Goal: Task Accomplishment & Management: Manage account settings

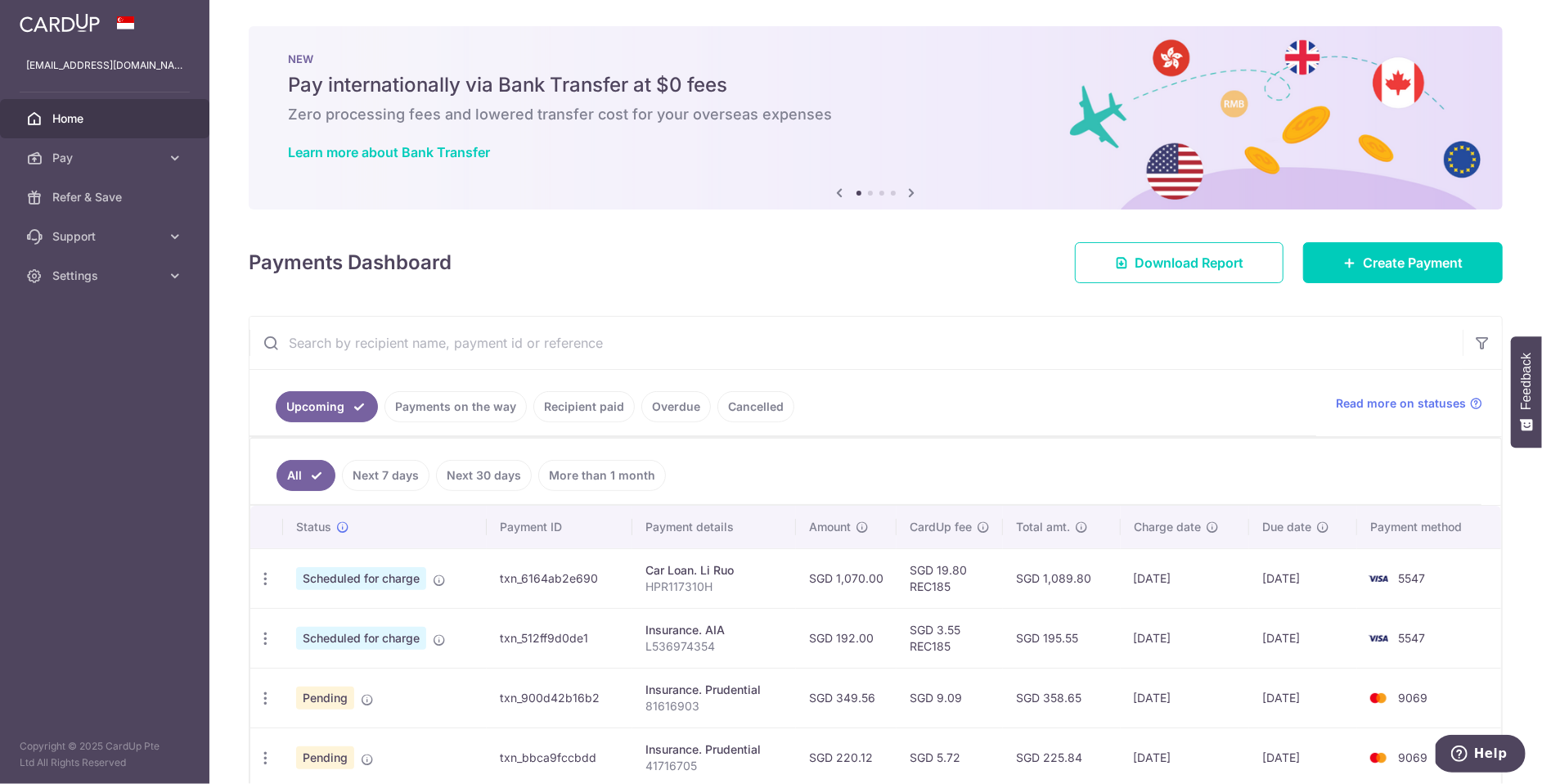
scroll to position [449, 0]
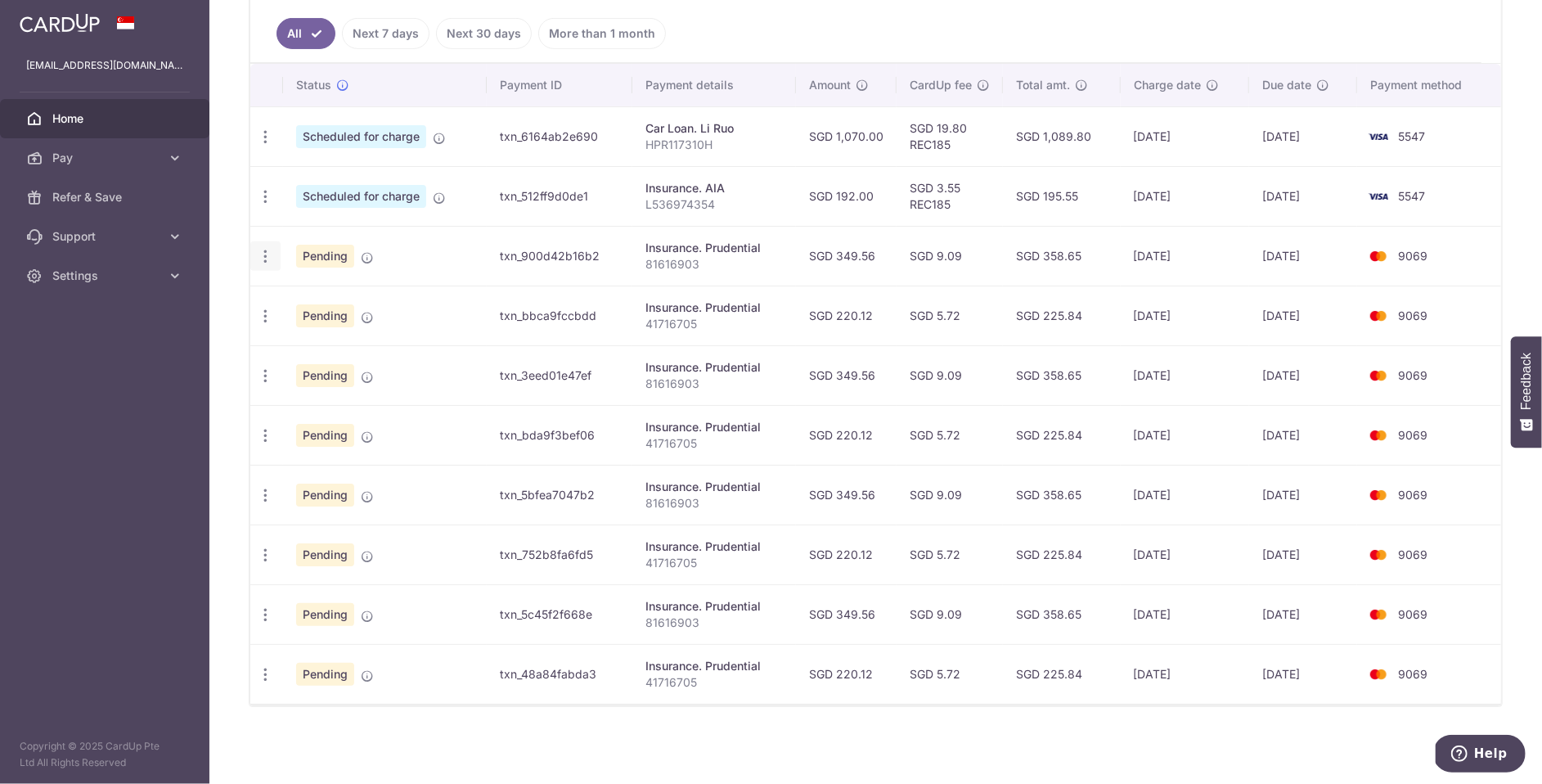
click at [266, 257] on icon "button" at bounding box center [266, 257] width 17 height 17
click at [354, 337] on span "Cancel payment" at bounding box center [352, 341] width 110 height 19
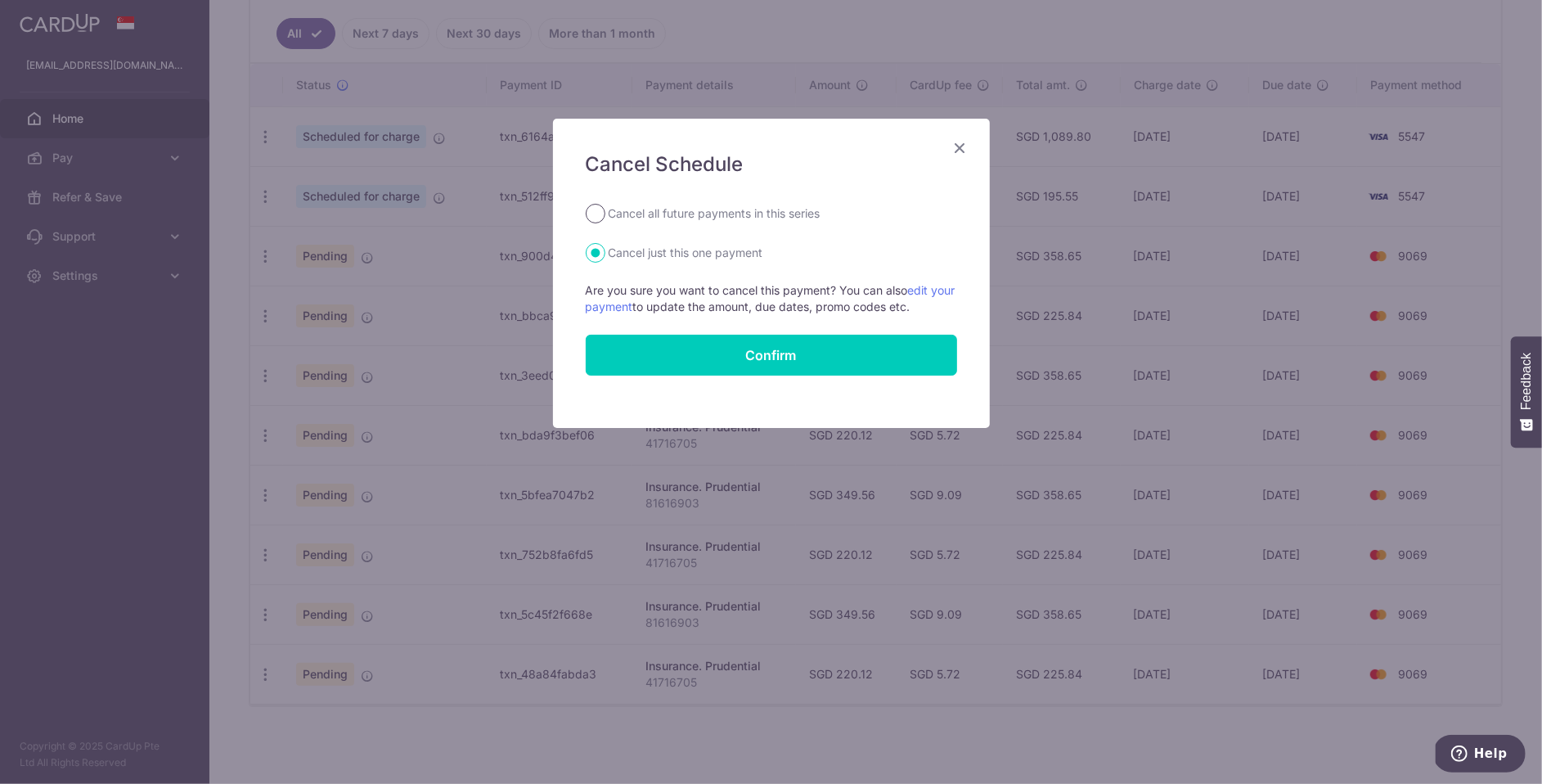
click at [599, 221] on input "Cancel all future payments in this series" at bounding box center [596, 213] width 19 height 19
radio input "true"
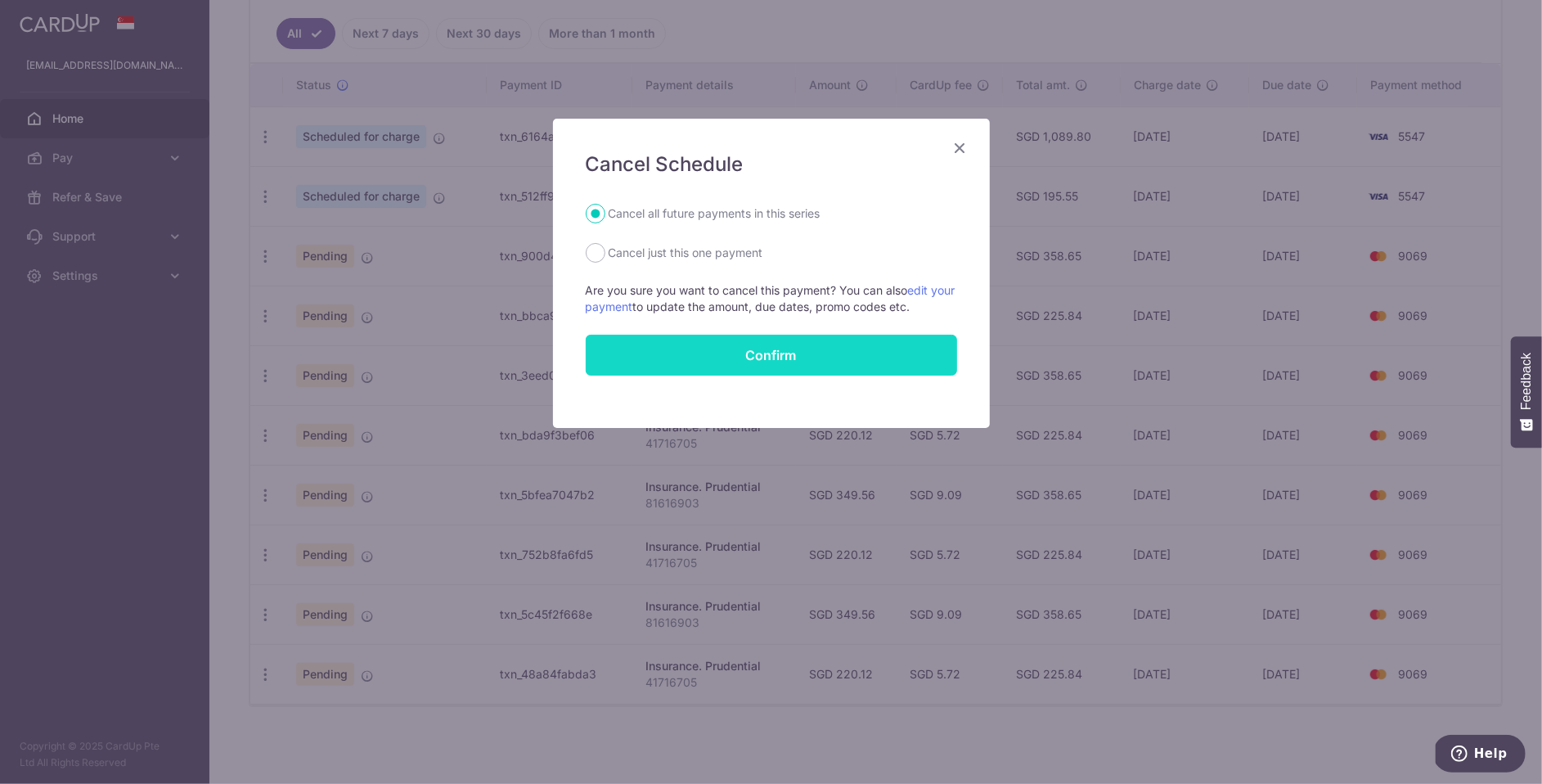
click at [772, 367] on button "Confirm" at bounding box center [771, 355] width 372 height 41
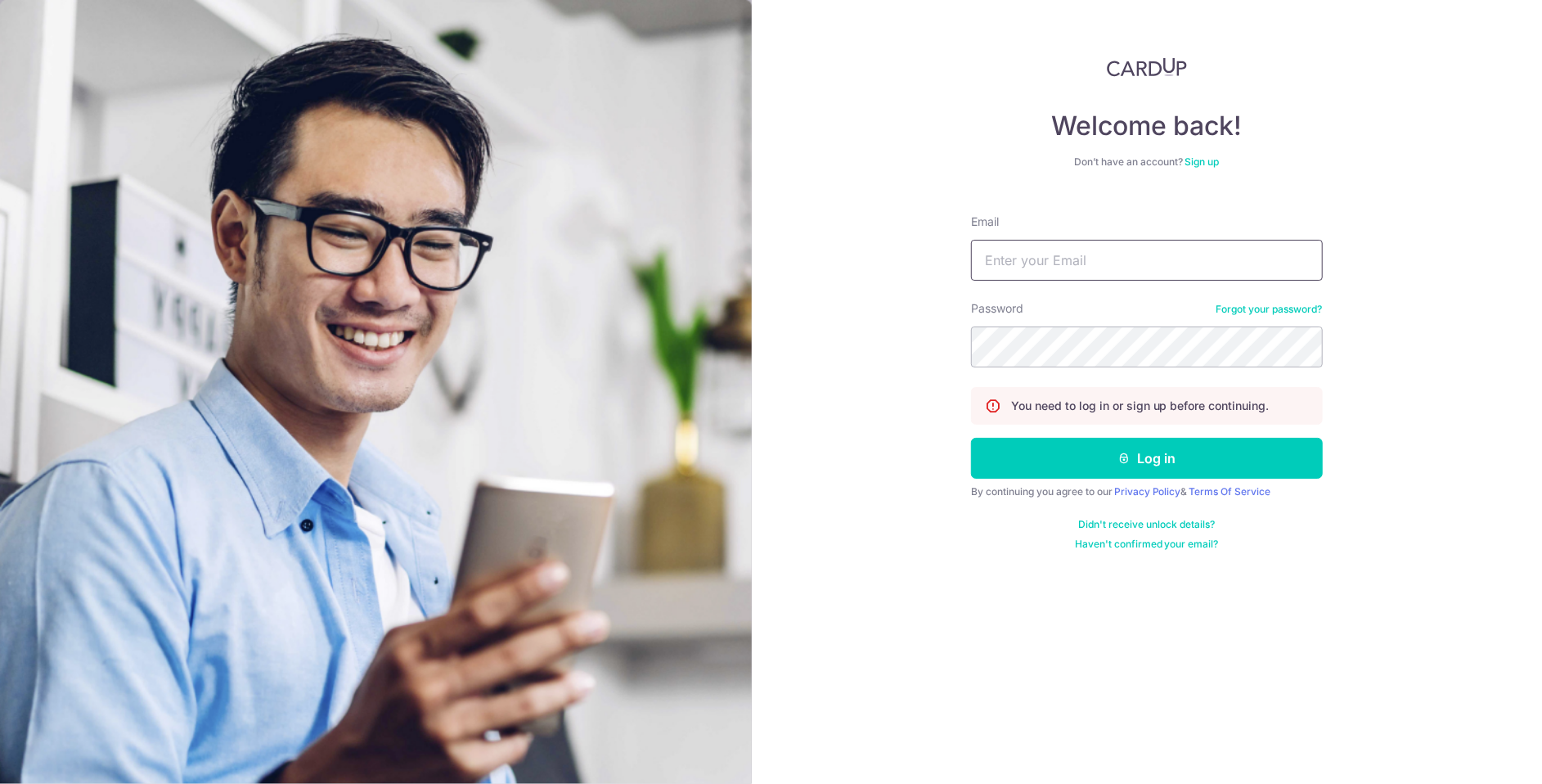
type input "Rachelli7569@gmail.com"
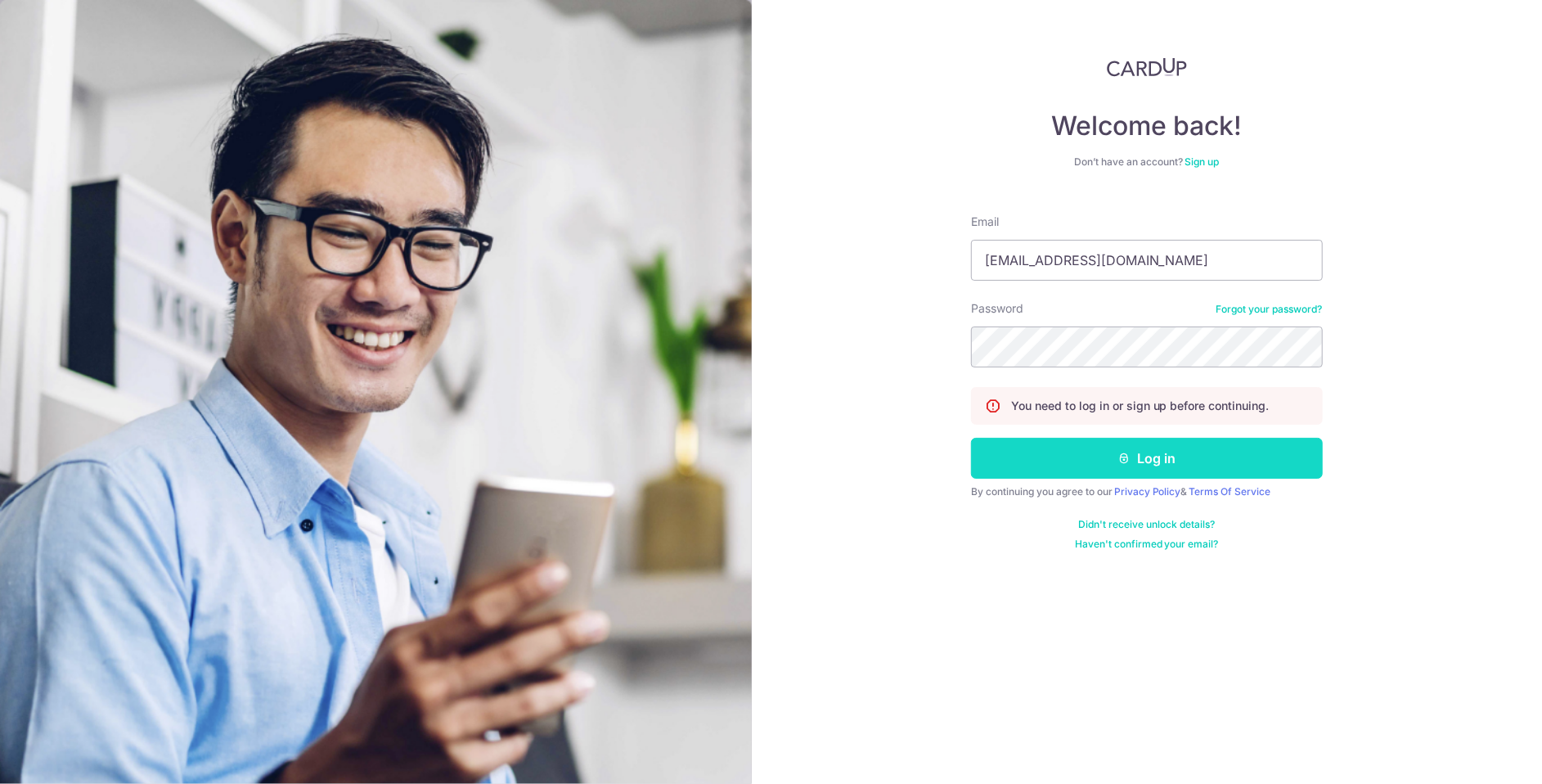
click at [1154, 453] on button "Log in" at bounding box center [1147, 458] width 351 height 41
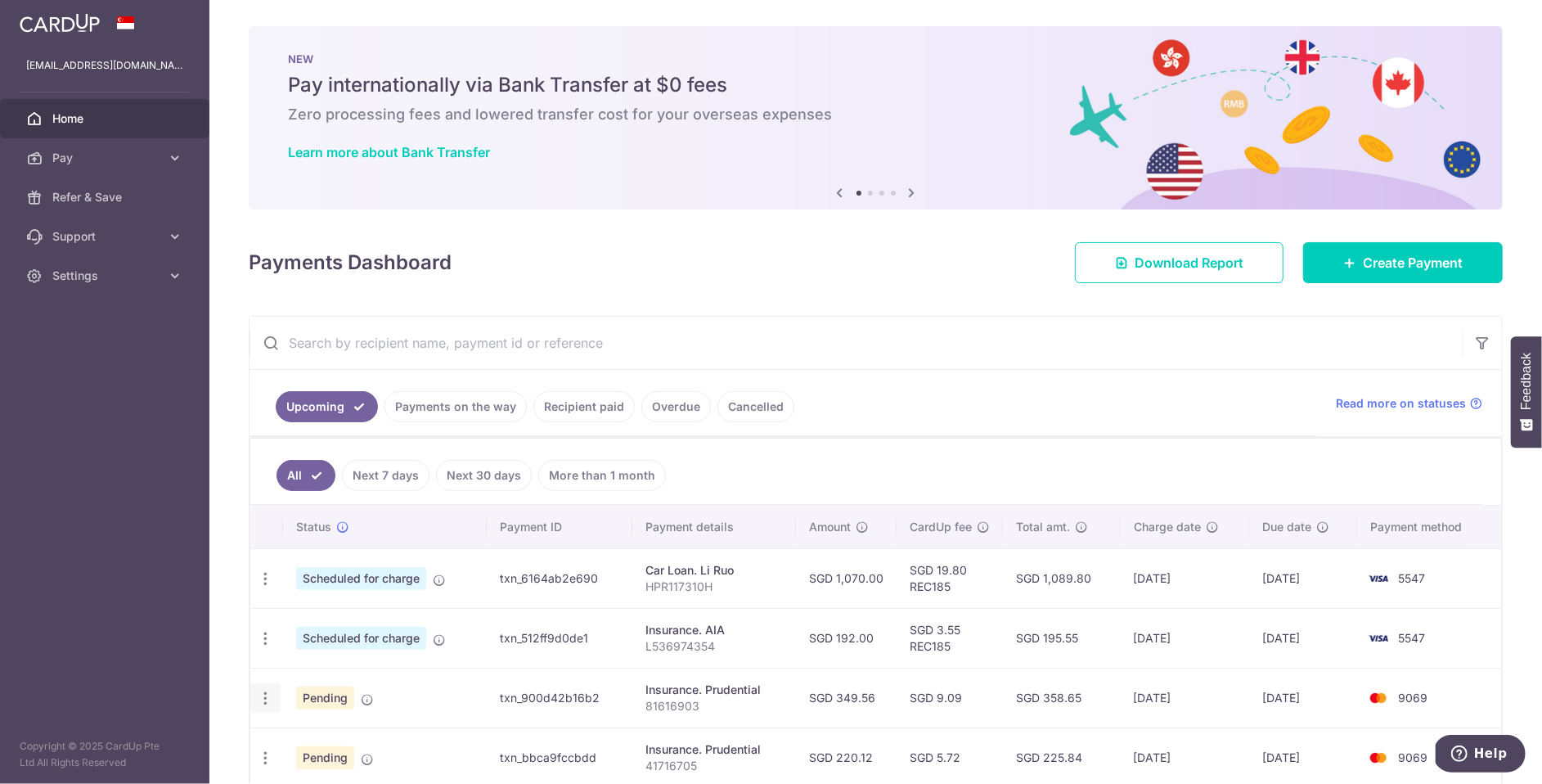
click at [266, 701] on icon "button" at bounding box center [266, 698] width 17 height 17
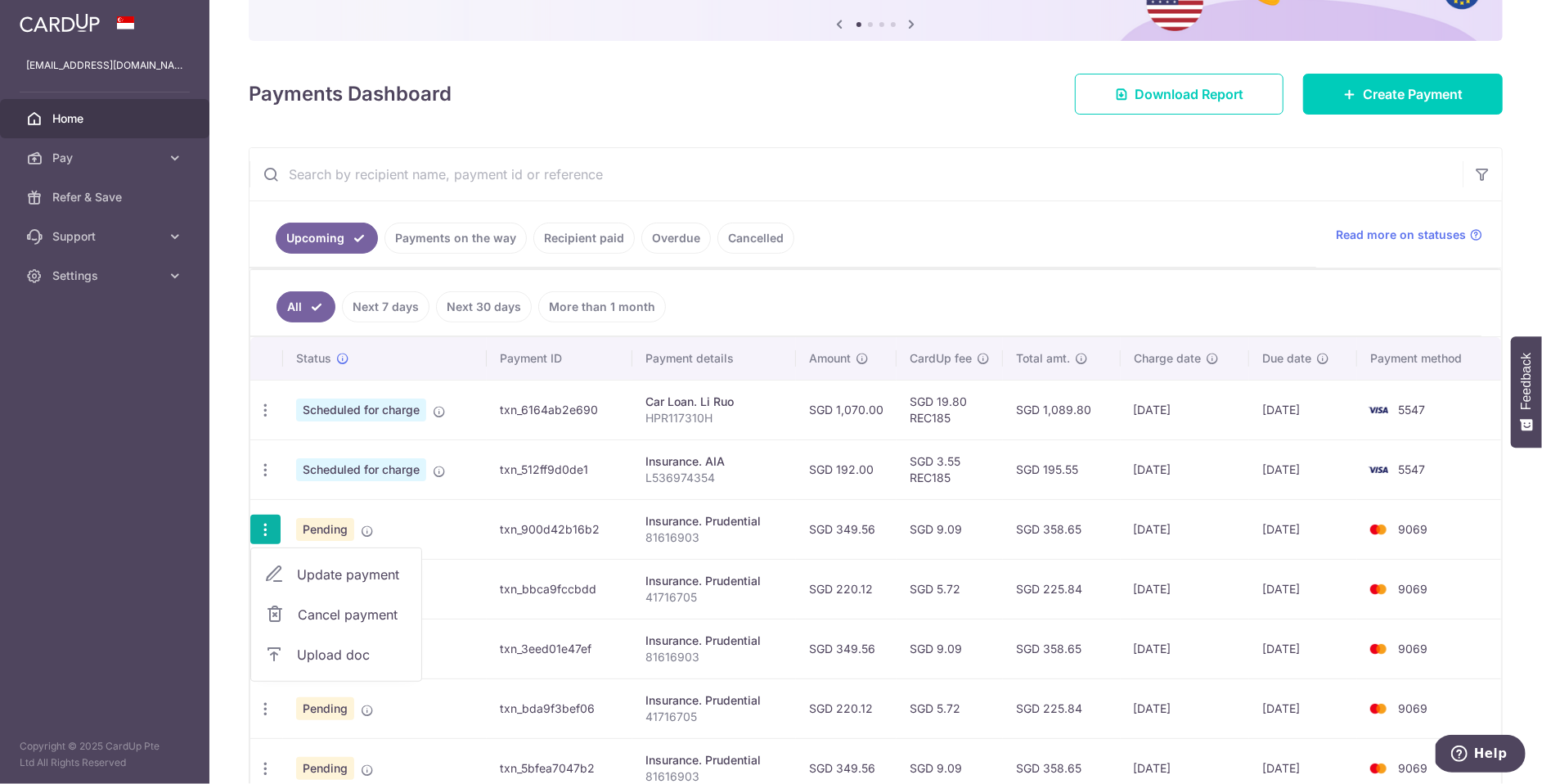
click at [383, 623] on span "Cancel payment" at bounding box center [352, 614] width 110 height 19
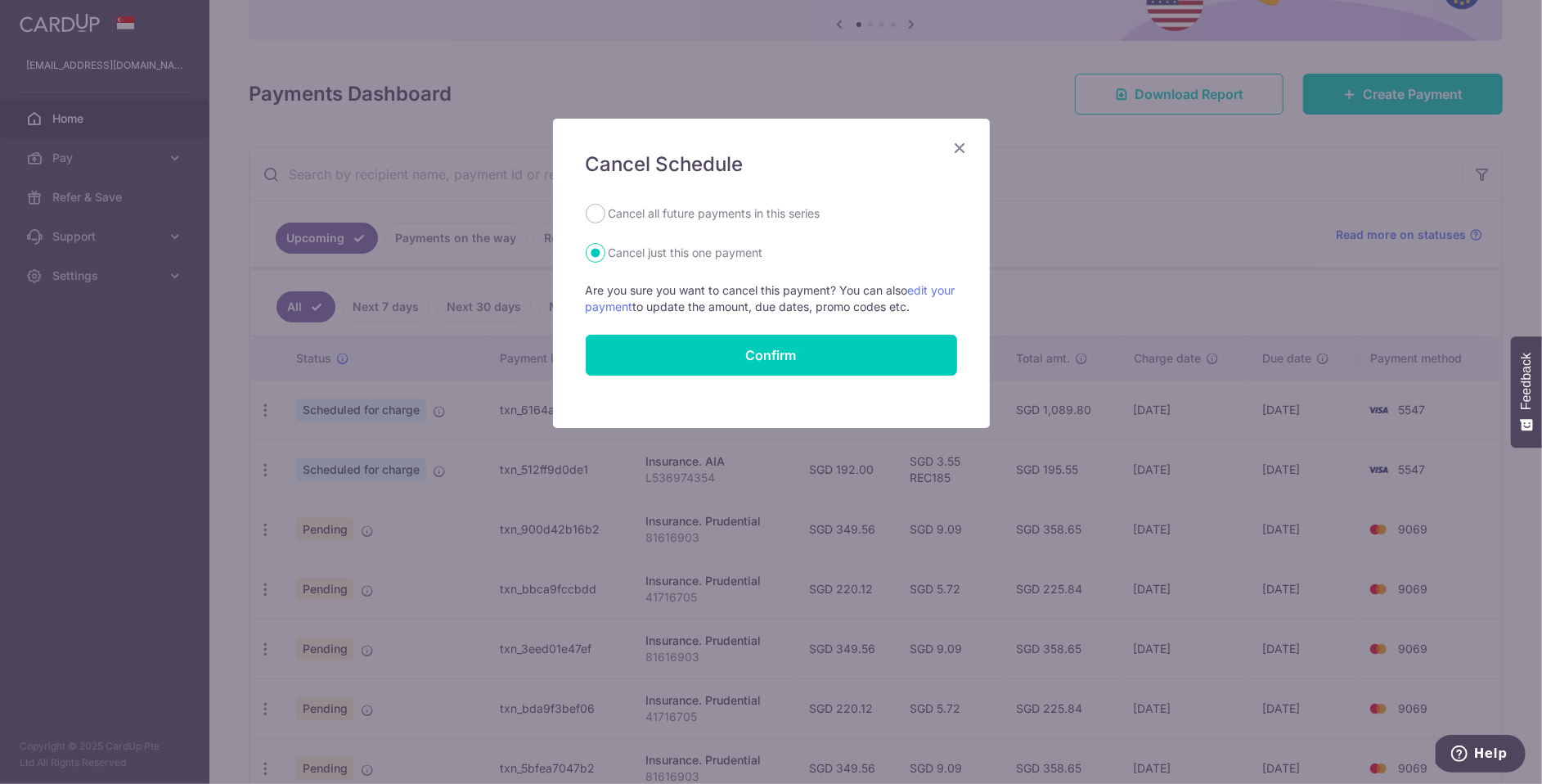
click at [747, 217] on label "Cancel all future payments in this series" at bounding box center [714, 213] width 211 height 19
click at [605, 217] on input "Cancel all future payments in this series" at bounding box center [596, 213] width 19 height 19
radio input "true"
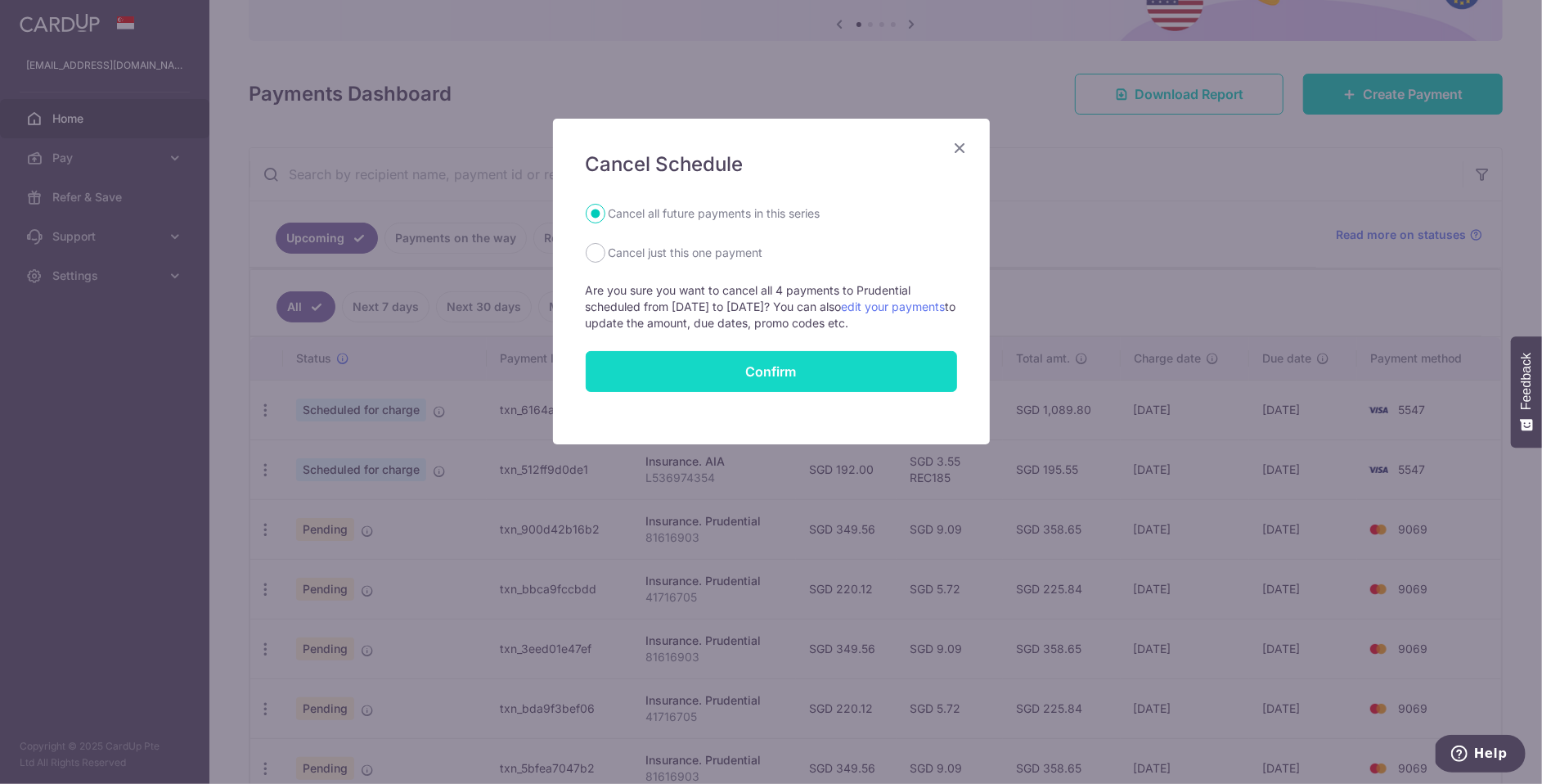
click at [796, 374] on button "Confirm" at bounding box center [771, 372] width 372 height 41
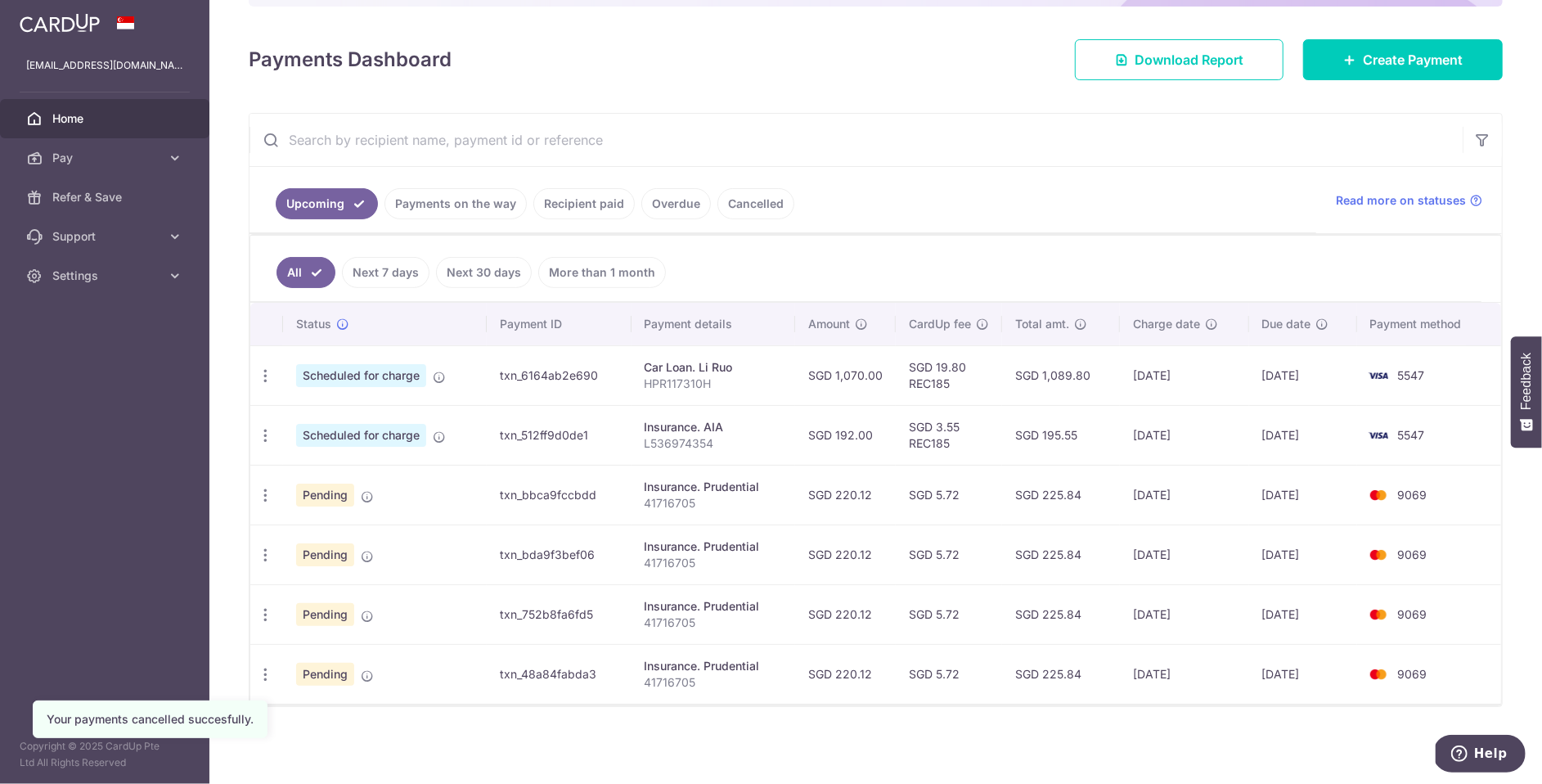
scroll to position [210, 0]
click at [270, 490] on icon "button" at bounding box center [266, 495] width 17 height 17
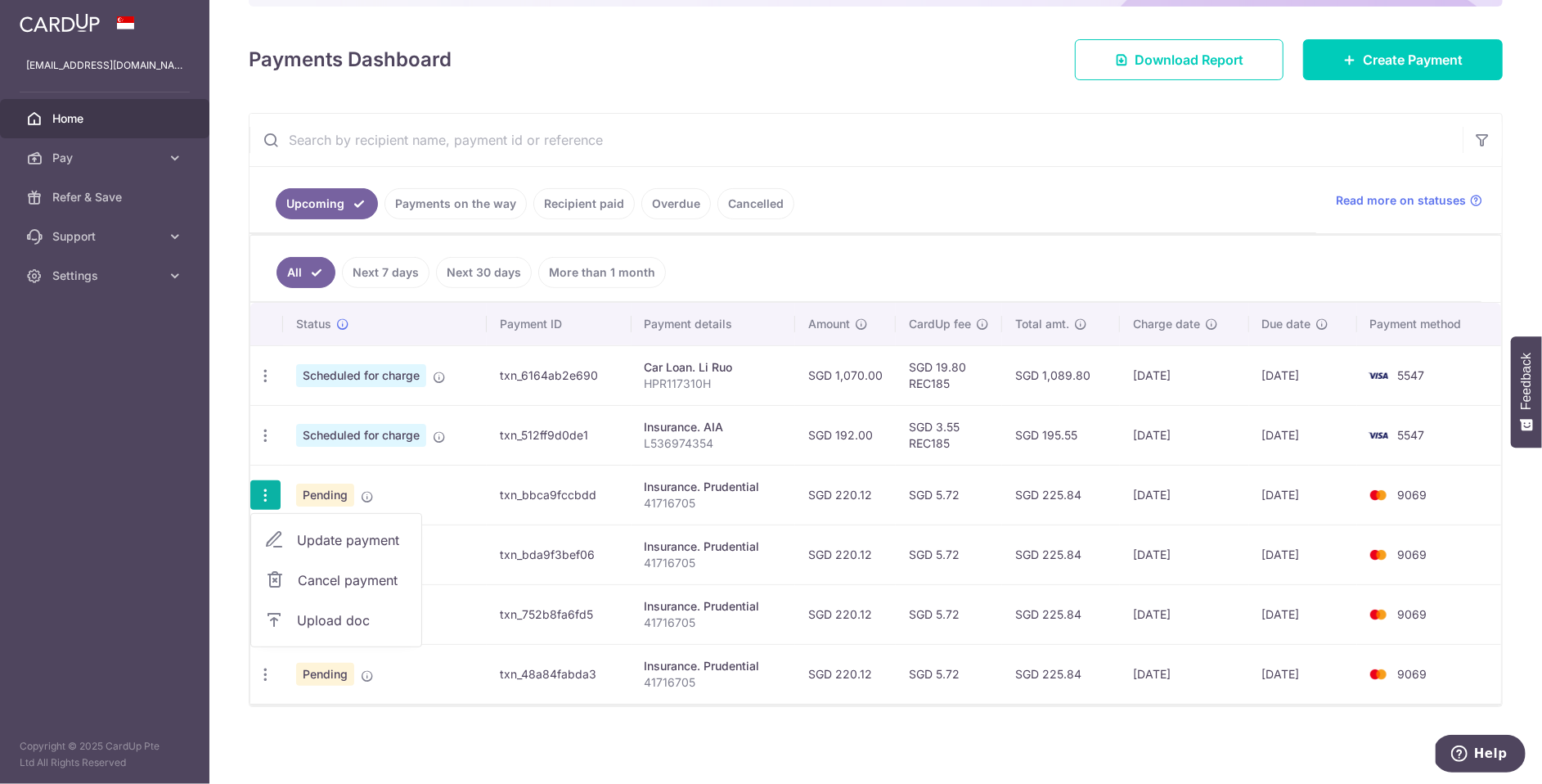
click at [353, 577] on span "Cancel payment" at bounding box center [352, 580] width 110 height 19
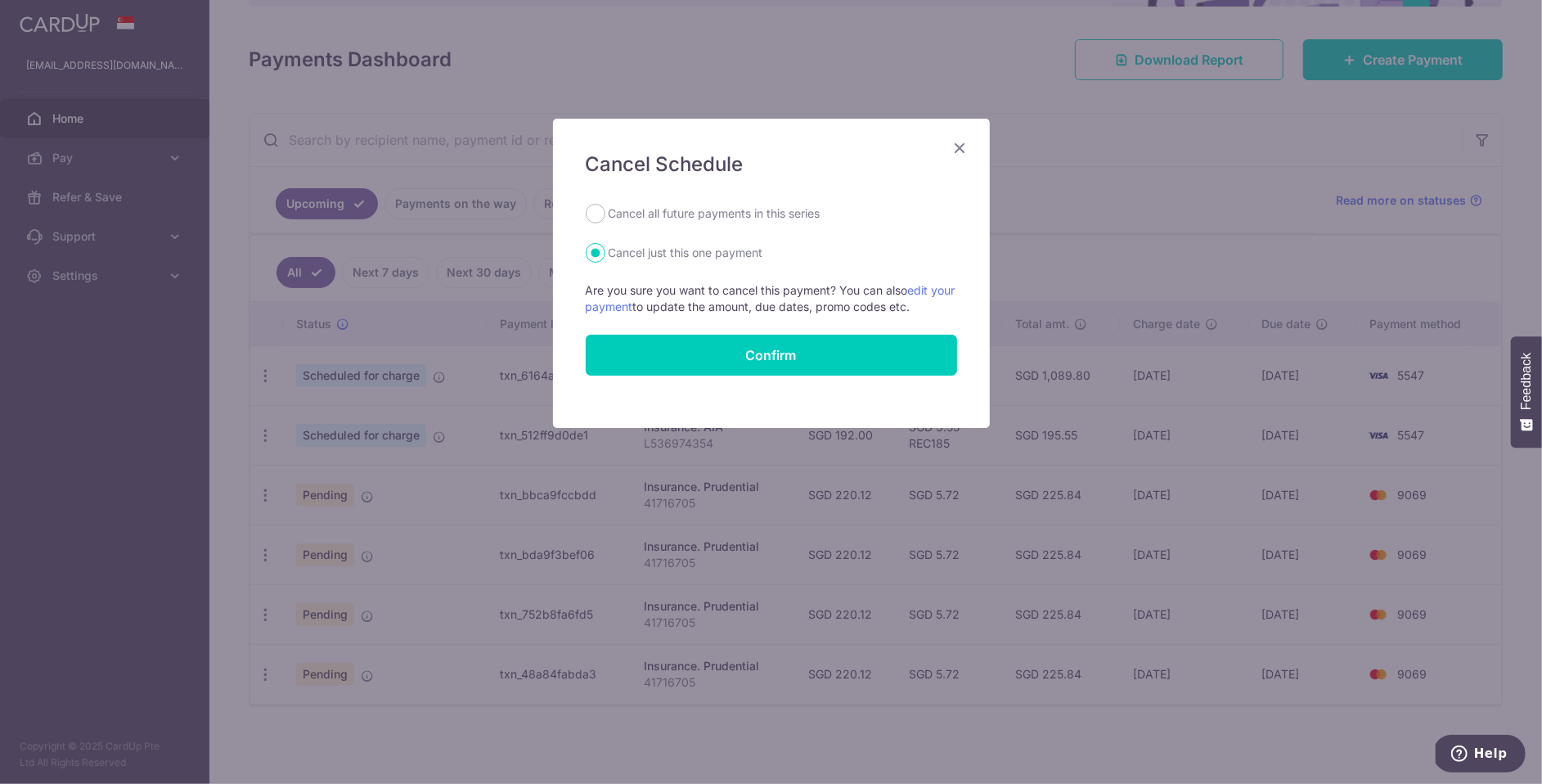
click at [662, 224] on form "Cancel all future payments in this series Cancel just this one payment Are you …" at bounding box center [771, 290] width 372 height 172
click at [641, 216] on label "Cancel all future payments in this series" at bounding box center [714, 213] width 211 height 19
click at [605, 216] on input "Cancel all future payments in this series" at bounding box center [596, 213] width 19 height 19
radio input "true"
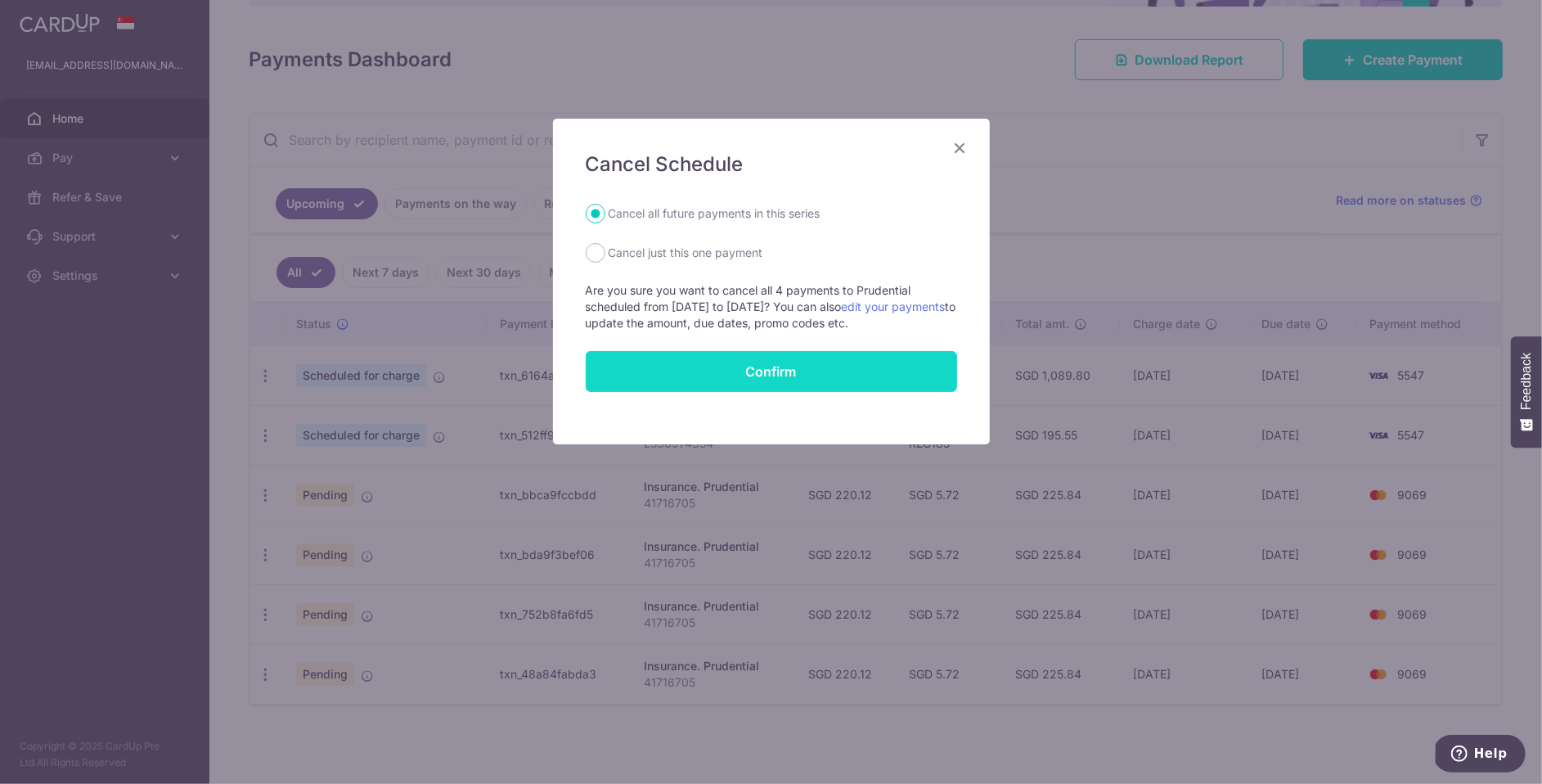
click at [776, 375] on button "Confirm" at bounding box center [771, 372] width 372 height 41
